Goal: Check status: Check status

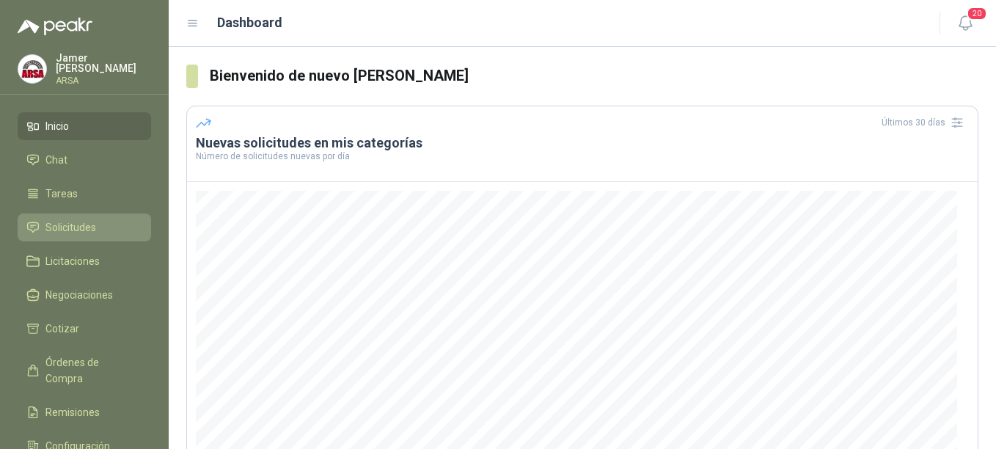
click at [53, 227] on span "Solicitudes" at bounding box center [70, 227] width 51 height 16
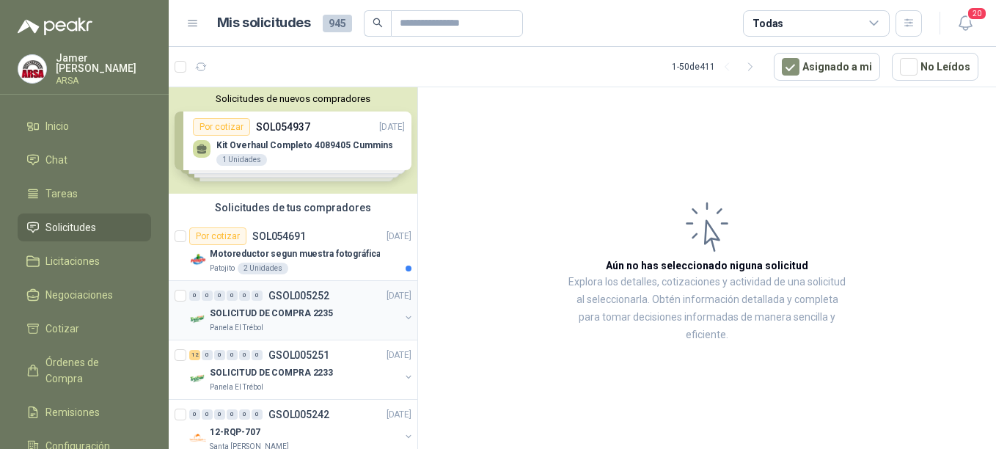
click at [263, 313] on p "SOLICITUD DE COMPRA 2235" at bounding box center [271, 313] width 123 height 14
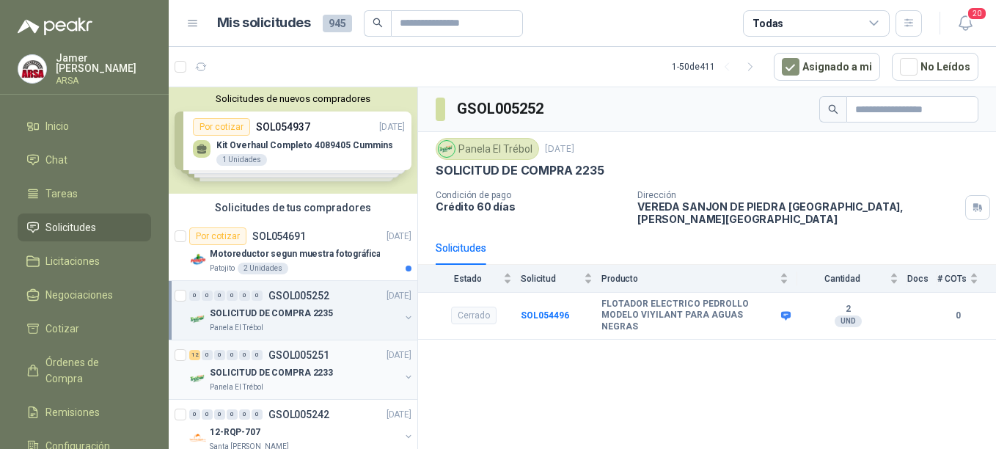
click at [286, 362] on div "12 0 0 0 0 0 GSOL005251 [DATE]" at bounding box center [301, 355] width 225 height 18
